Goal: Information Seeking & Learning: Understand process/instructions

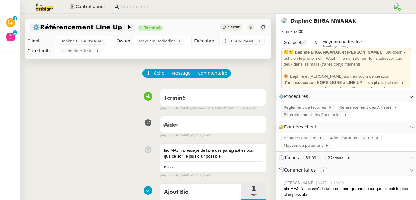
click at [92, 29] on span "⚙️Référencement Line Up" at bounding box center [79, 27] width 94 height 6
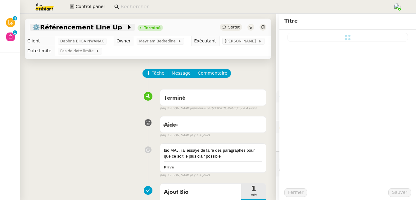
type input "⚙️Référencement Line Up"
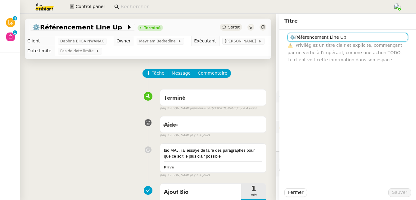
click at [301, 39] on input "⚙️Référencement Line Up" at bounding box center [347, 37] width 120 height 9
click at [115, 106] on div "Terminé false par Tatyana O. approuvé par Tatyana O. il y a 4 jours" at bounding box center [148, 99] width 236 height 25
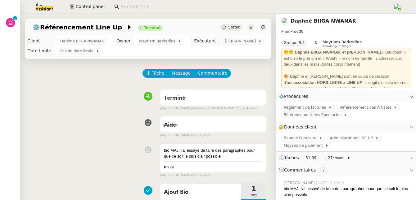
click at [300, 23] on link "Daphné BIIGA NWANAK" at bounding box center [322, 21] width 65 height 6
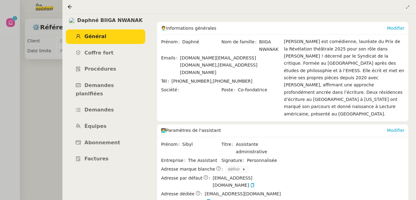
scroll to position [66, 0]
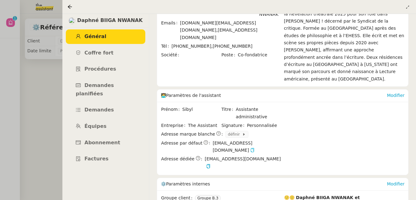
click at [254, 148] on icon "button" at bounding box center [252, 150] width 4 height 4
click at [68, 6] on icon at bounding box center [69, 6] width 5 height 5
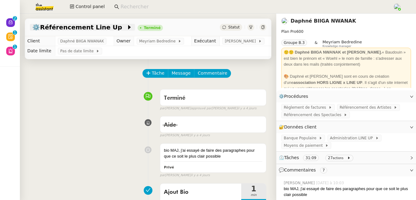
click at [72, 28] on span "⚙️Référencement Line Up" at bounding box center [79, 27] width 94 height 6
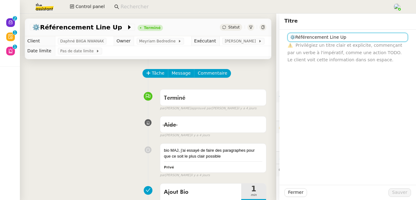
drag, startPoint x: 351, startPoint y: 39, endPoint x: 274, endPoint y: 40, distance: 76.7
click at [279, 40] on div "⚙️Référencement Line Up ⚠️ Privilégiez un titre clair et explicite, commençant …" at bounding box center [347, 47] width 137 height 34
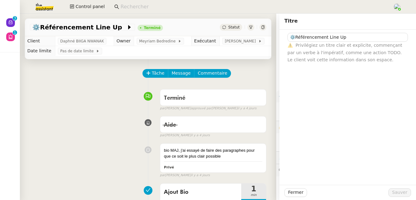
click at [125, 5] on input at bounding box center [253, 7] width 266 height 8
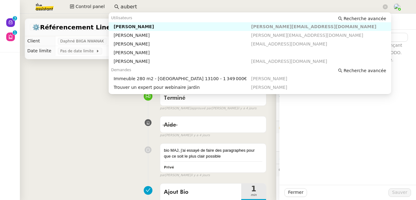
click at [131, 27] on div "Kevin AUBERT" at bounding box center [182, 27] width 137 height 6
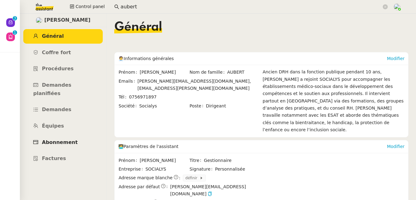
click at [60, 140] on span "Abonnement" at bounding box center [60, 143] width 36 height 6
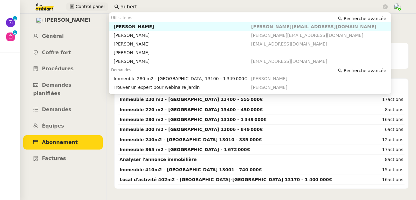
drag, startPoint x: 136, startPoint y: 6, endPoint x: 101, endPoint y: 3, distance: 34.9
click at [99, 6] on div "Control panel aubert" at bounding box center [208, 7] width 385 height 14
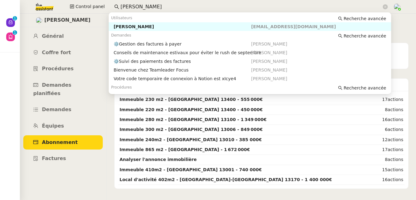
click at [122, 30] on nz-auto-option "Flo Rys flo@pulpe.be" at bounding box center [250, 26] width 282 height 9
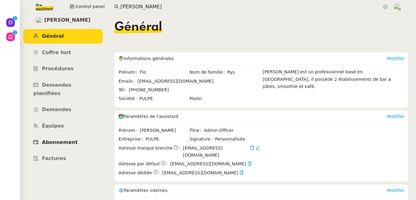
click at [61, 140] on span "Abonnement" at bounding box center [60, 143] width 36 height 6
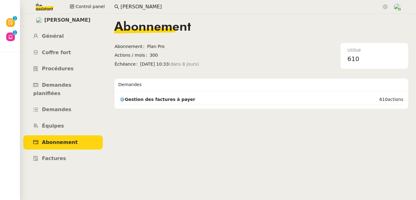
click at [144, 4] on input "[PERSON_NAME]" at bounding box center [250, 7] width 261 height 8
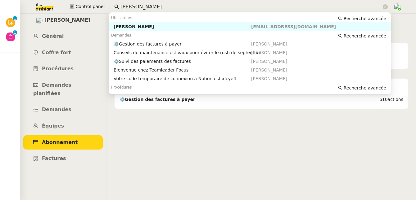
click at [144, 4] on input "[PERSON_NAME]" at bounding box center [250, 7] width 261 height 8
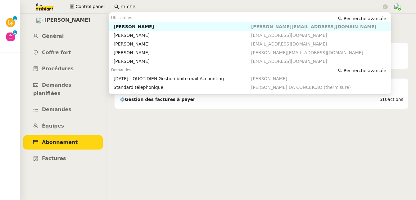
click at [143, 28] on div "Michael Khayat" at bounding box center [182, 27] width 137 height 6
type input "micha"
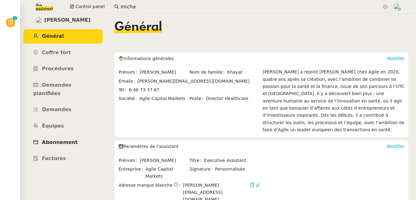
click at [63, 140] on span "Abonnement" at bounding box center [60, 143] width 36 height 6
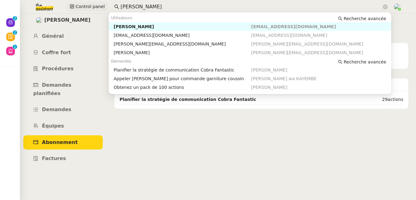
drag, startPoint x: 127, startPoint y: 8, endPoint x: 96, endPoint y: 10, distance: 31.4
click at [96, 10] on div "Control panel [PERSON_NAME]" at bounding box center [208, 7] width 385 height 14
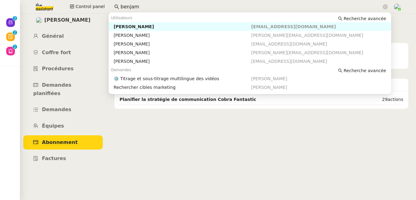
click at [117, 28] on div "[PERSON_NAME]" at bounding box center [182, 27] width 137 height 6
type input "benjam"
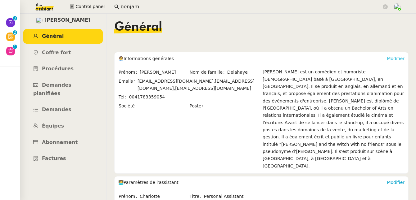
click at [387, 57] on link "Modifier" at bounding box center [396, 58] width 18 height 5
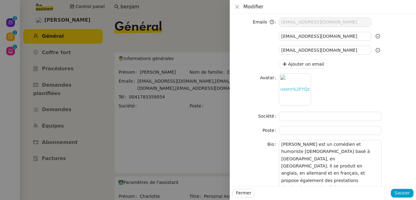
scroll to position [68, 0]
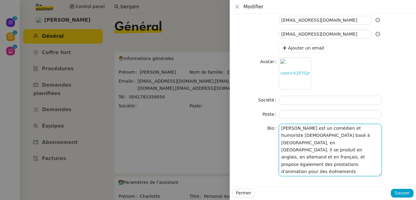
drag, startPoint x: 346, startPoint y: 137, endPoint x: 325, endPoint y: 136, distance: 21.1
click at [325, 137] on textarea "[PERSON_NAME] est un comédien et humoriste [DEMOGRAPHIC_DATA] basé à [GEOGRAPHI…" at bounding box center [330, 150] width 103 height 52
type textarea "[PERSON_NAME] est un comédien et humoriste [DEMOGRAPHIC_DATA] basé à [GEOGRAPHI…"
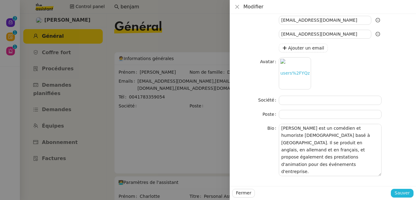
click at [399, 195] on span "Sauver" at bounding box center [401, 193] width 15 height 7
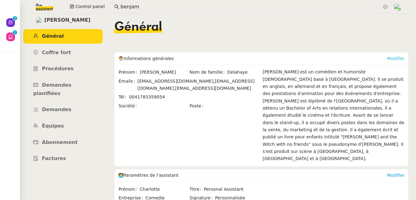
click at [387, 57] on link "Modifier" at bounding box center [396, 58] width 18 height 5
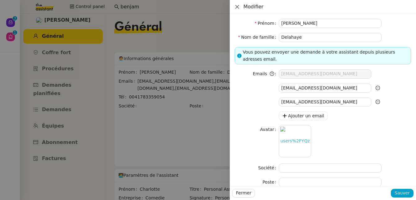
click at [237, 8] on icon "Close" at bounding box center [237, 6] width 5 height 5
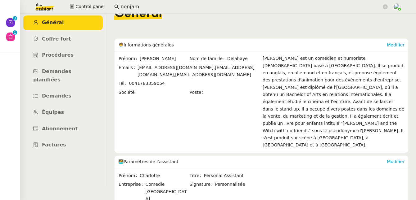
scroll to position [0, 0]
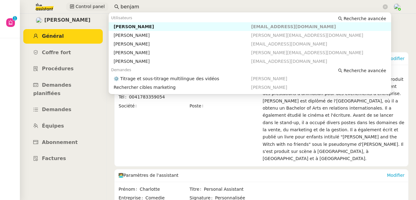
drag, startPoint x: 141, startPoint y: 9, endPoint x: 95, endPoint y: 9, distance: 45.9
click at [95, 9] on div "Control panel benjam" at bounding box center [208, 7] width 385 height 14
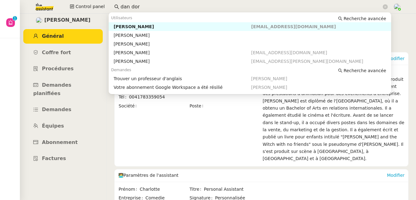
click at [131, 28] on div "[PERSON_NAME]" at bounding box center [182, 27] width 137 height 6
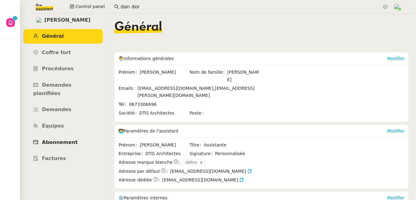
click at [69, 136] on link "Abonnement" at bounding box center [62, 143] width 79 height 15
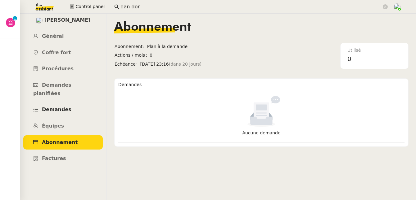
click at [67, 107] on span "Demandes" at bounding box center [56, 110] width 29 height 6
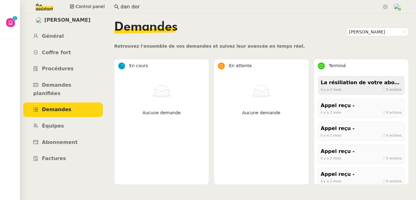
click at [353, 86] on div "La résiliation de votre abonnement Google Workspace est programmée" at bounding box center [361, 83] width 81 height 8
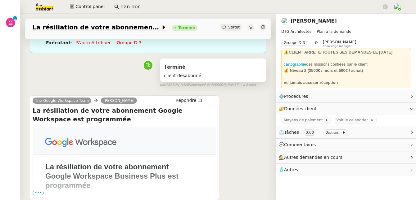
scroll to position [104, 0]
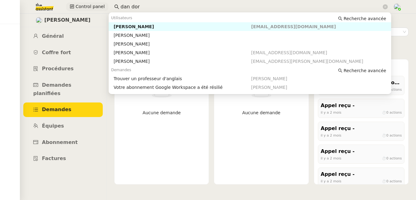
drag, startPoint x: 140, startPoint y: 8, endPoint x: 100, endPoint y: 7, distance: 40.0
click at [100, 7] on div "Control panel dan dor" at bounding box center [208, 7] width 385 height 14
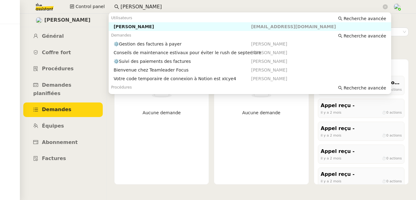
click at [122, 25] on div "[PERSON_NAME]" at bounding box center [182, 27] width 137 height 6
type input "[PERSON_NAME]"
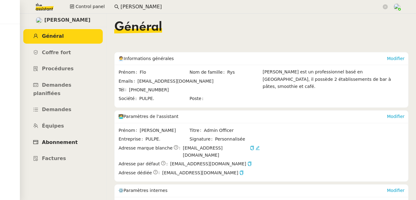
click at [66, 140] on span "Abonnement" at bounding box center [60, 143] width 36 height 6
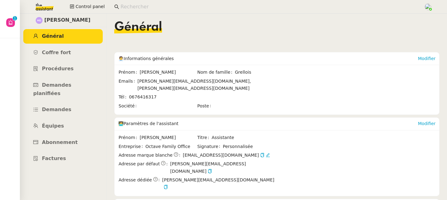
click at [133, 8] on input at bounding box center [268, 7] width 297 height 8
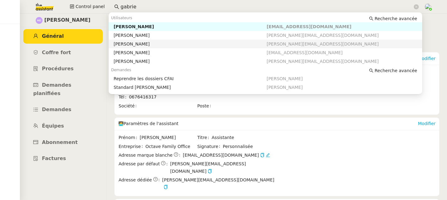
click at [142, 44] on div "Gabrielle Tavernier" at bounding box center [190, 44] width 153 height 6
type input "gabrie"
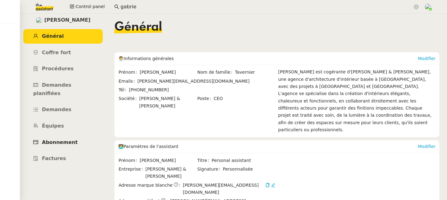
click at [58, 136] on link "Abonnement" at bounding box center [62, 143] width 79 height 15
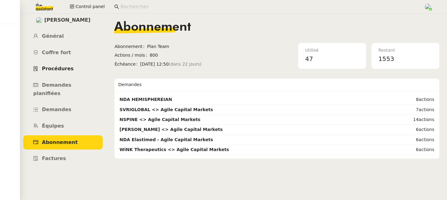
click at [61, 71] on span "Procédures" at bounding box center [58, 69] width 32 height 6
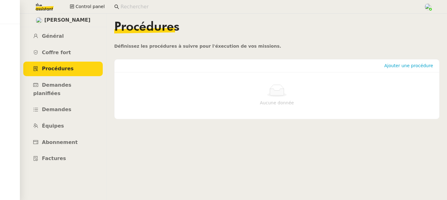
click at [133, 5] on input at bounding box center [268, 7] width 297 height 8
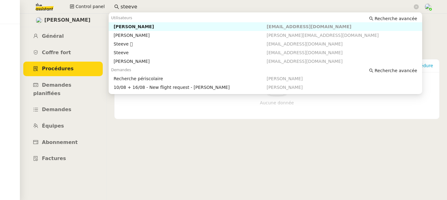
click at [136, 29] on div "Steeve Nadjar" at bounding box center [190, 27] width 153 height 6
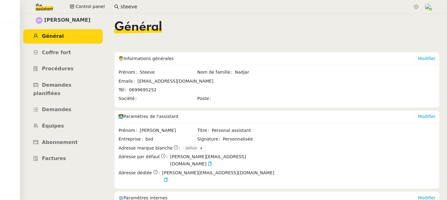
click at [139, 4] on input "steeve" at bounding box center [266, 7] width 292 height 8
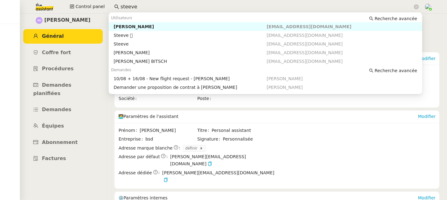
click at [145, 7] on input "steeve" at bounding box center [266, 7] width 292 height 8
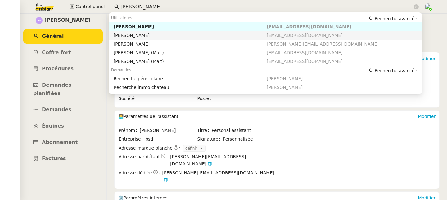
click at [138, 35] on div "Pierre BERTIN" at bounding box center [190, 36] width 153 height 6
type input "pierre ber"
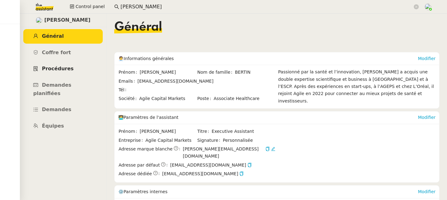
click at [64, 69] on span "Procédures" at bounding box center [58, 69] width 32 height 6
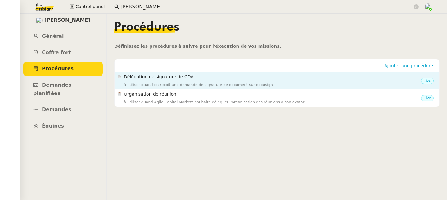
click at [191, 80] on h4 "Délégation de signature de CDA" at bounding box center [272, 77] width 297 height 7
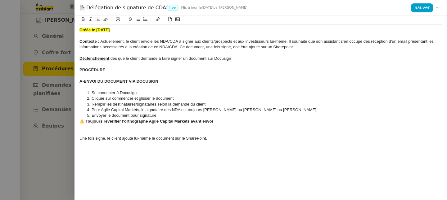
click at [72, 166] on div at bounding box center [223, 100] width 447 height 200
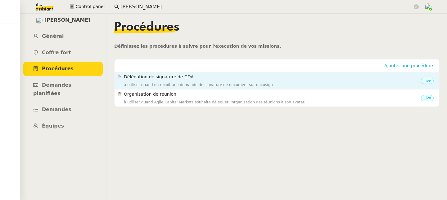
click at [312, 81] on div "Délégation de signature de CDA à utiliser quand on reçoit une demande de signat…" at bounding box center [272, 81] width 297 height 15
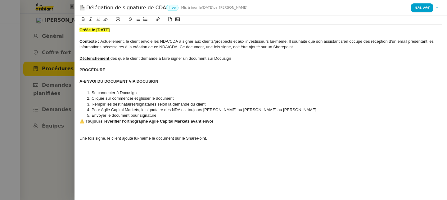
click at [61, 153] on div at bounding box center [223, 100] width 447 height 200
